Goal: Navigation & Orientation: Find specific page/section

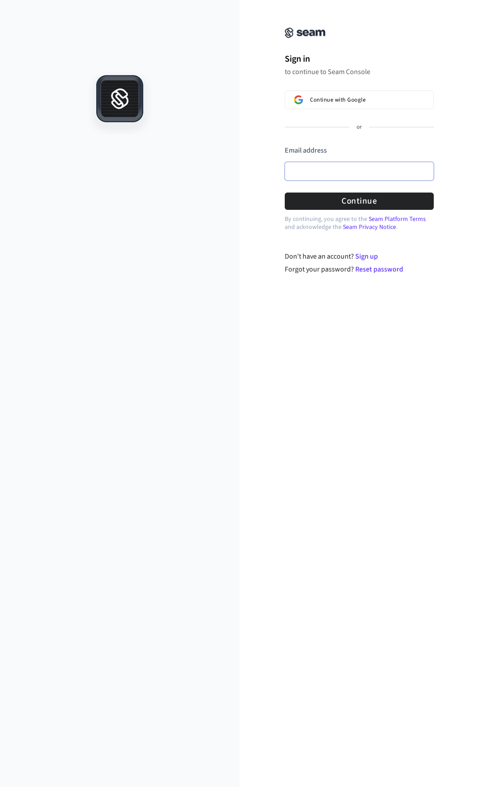
click at [318, 177] on input "Email address" at bounding box center [359, 171] width 149 height 19
click at [344, 201] on button "Continue" at bounding box center [359, 201] width 149 height 17
type input "**********"
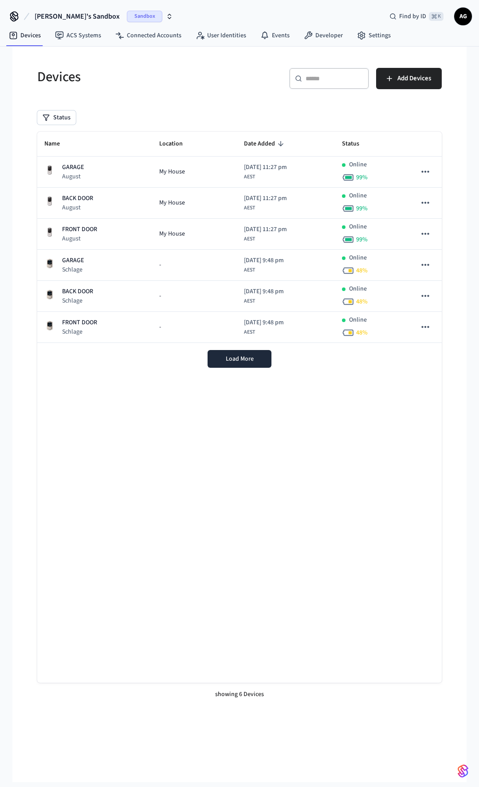
click at [168, 18] on icon "button" at bounding box center [169, 17] width 3 height 1
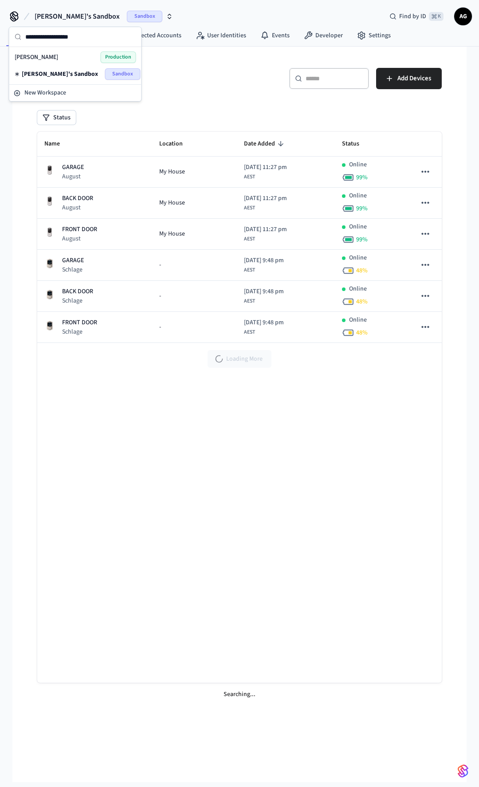
click at [126, 59] on span "Production" at bounding box center [118, 57] width 35 height 12
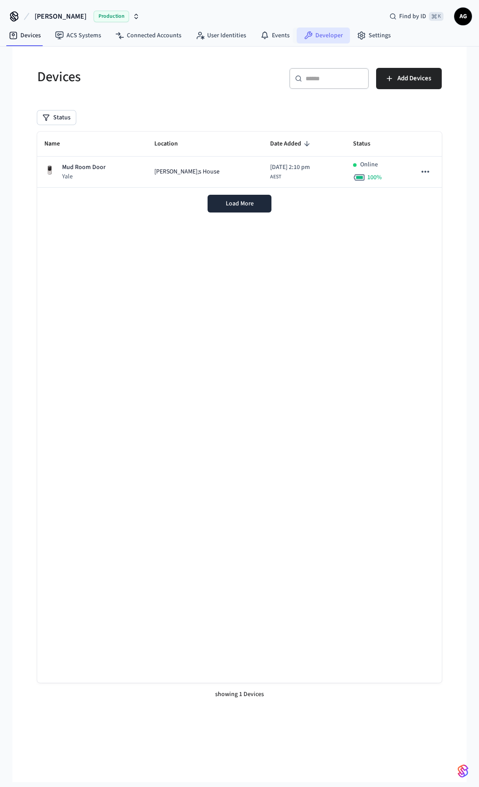
click at [322, 37] on link "Developer" at bounding box center [323, 36] width 53 height 16
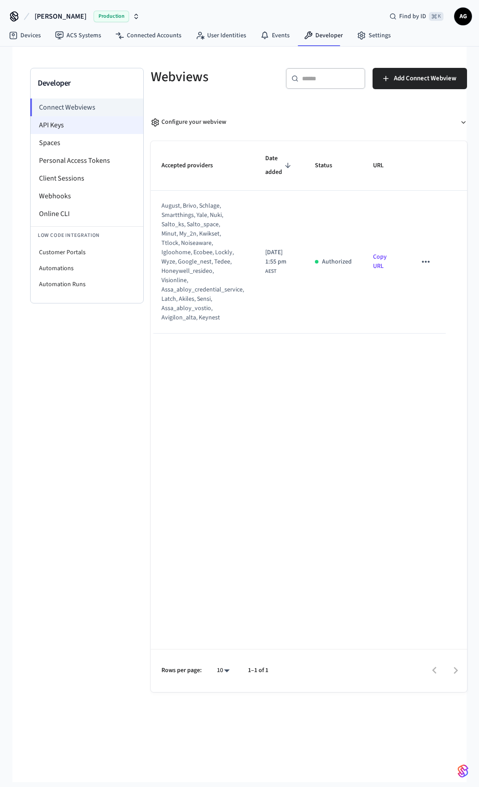
click at [59, 126] on li "API Keys" at bounding box center [87, 125] width 113 height 18
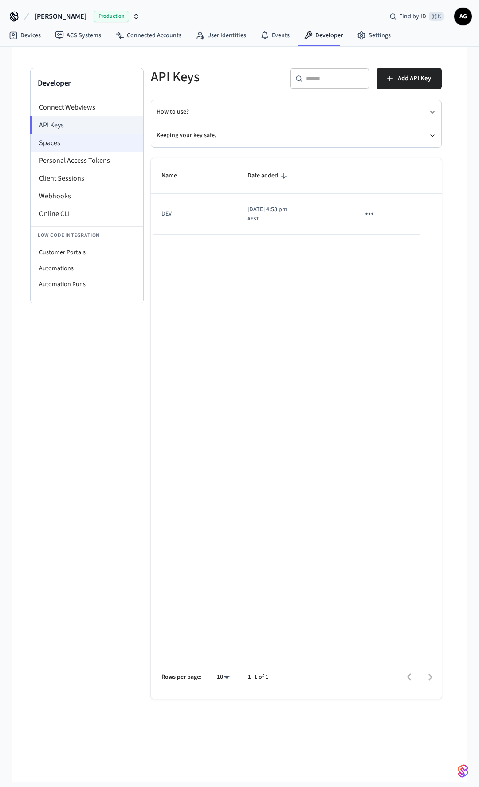
click at [48, 145] on li "Spaces" at bounding box center [87, 143] width 113 height 18
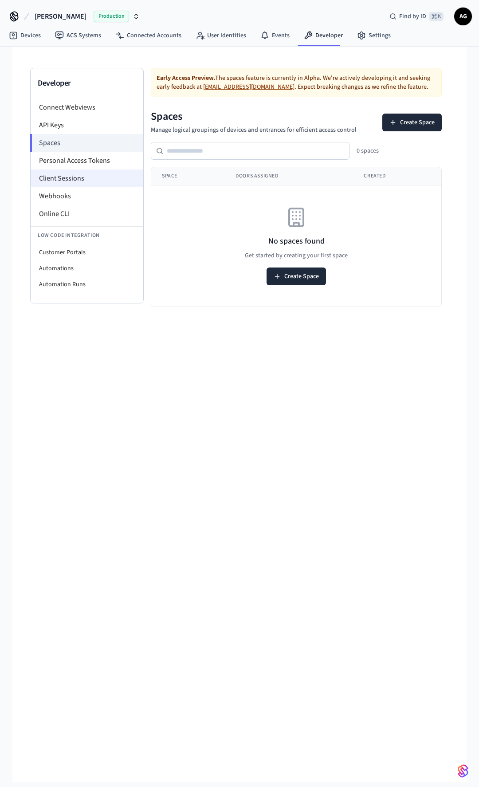
click at [66, 179] on li "Client Sessions" at bounding box center [87, 178] width 113 height 18
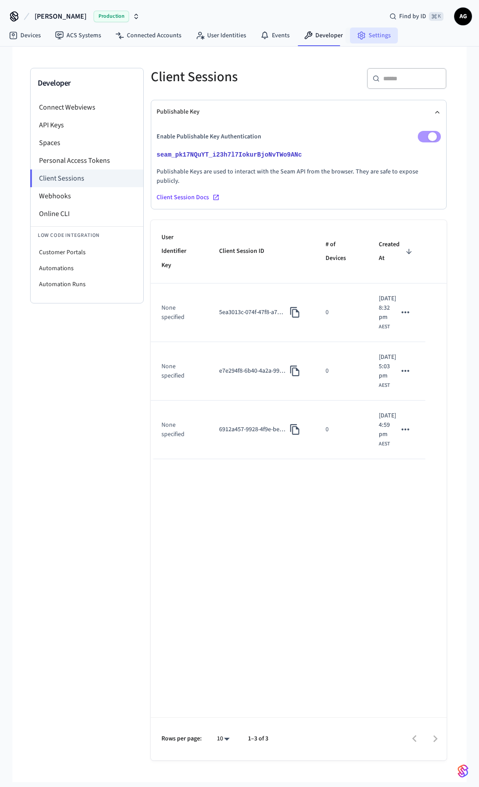
click at [372, 36] on link "Settings" at bounding box center [374, 36] width 48 height 16
